Goal: Information Seeking & Learning: Learn about a topic

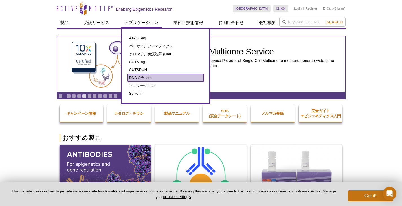
click at [151, 74] on link "DNAメチル化" at bounding box center [165, 78] width 76 height 8
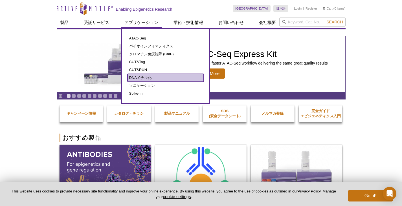
click at [150, 81] on link "DNAメチル化" at bounding box center [165, 78] width 76 height 8
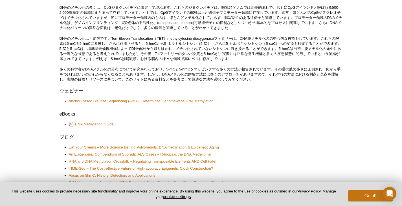
scroll to position [282, 0]
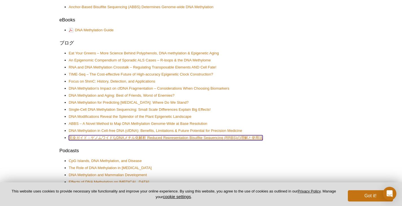
click at [151, 139] on link "完全ガイド：ゲノムワイドなDNAメチル化解析 Reduced Representation Bisulfite Sequencing (RRBS)の理解と使用法" at bounding box center [166, 137] width 194 height 5
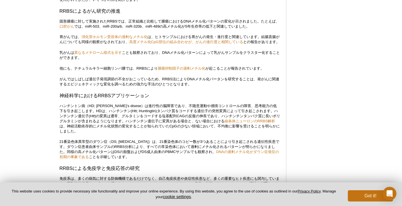
scroll to position [658, 0]
